Goal: Task Accomplishment & Management: Complete application form

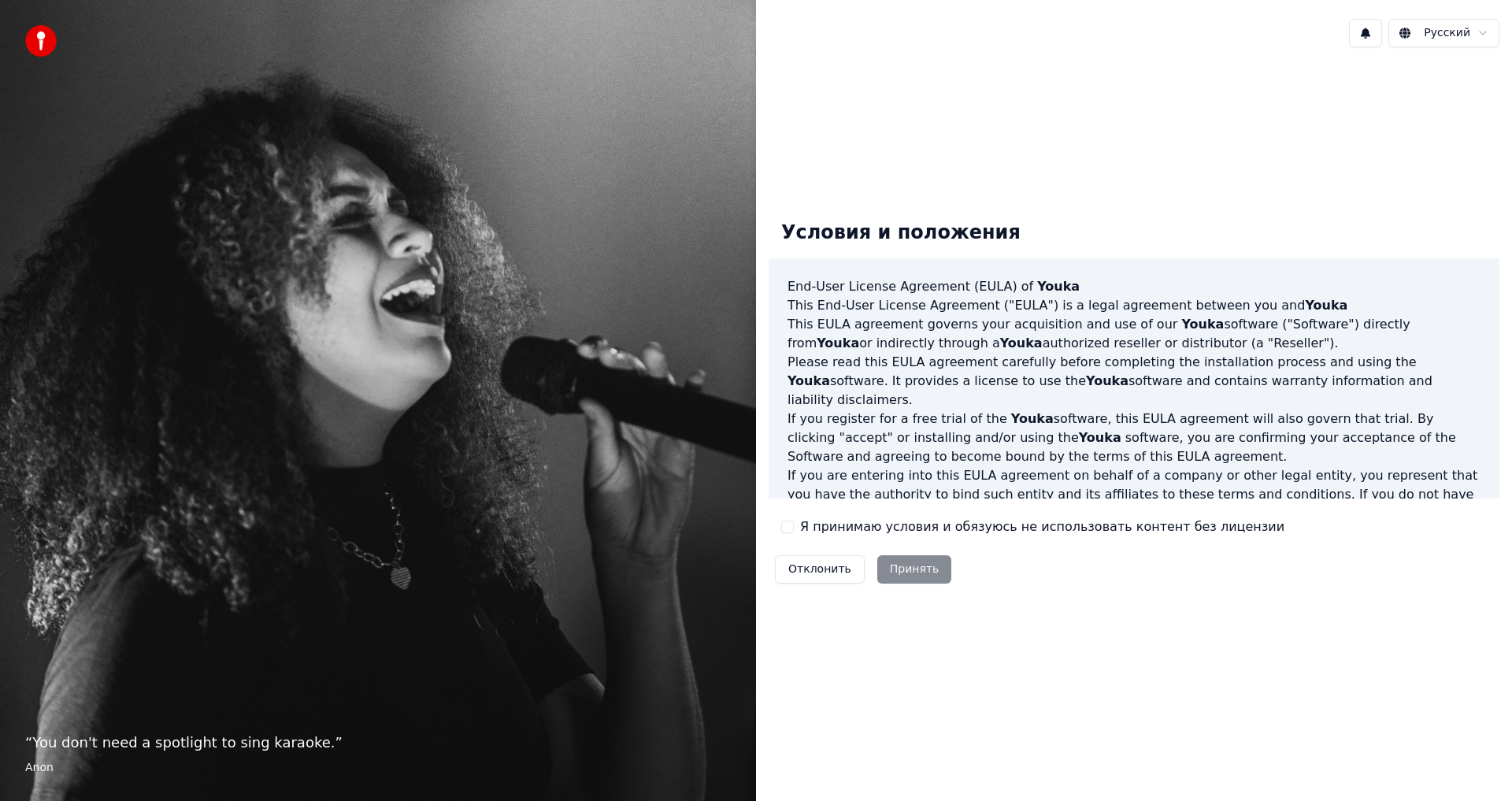
click at [779, 522] on div "Условия и положения End-User License Agreement ([PERSON_NAME]) of Youka This En…" at bounding box center [1134, 399] width 731 height 382
drag, startPoint x: 785, startPoint y: 527, endPoint x: 797, endPoint y: 534, distance: 13.9
click at [785, 528] on button "Я принимаю условия и обязуюсь не использовать контент без лицензии" at bounding box center [787, 527] width 13 height 13
click at [915, 570] on button "Принять" at bounding box center [915, 570] width 75 height 29
